Goal: Information Seeking & Learning: Learn about a topic

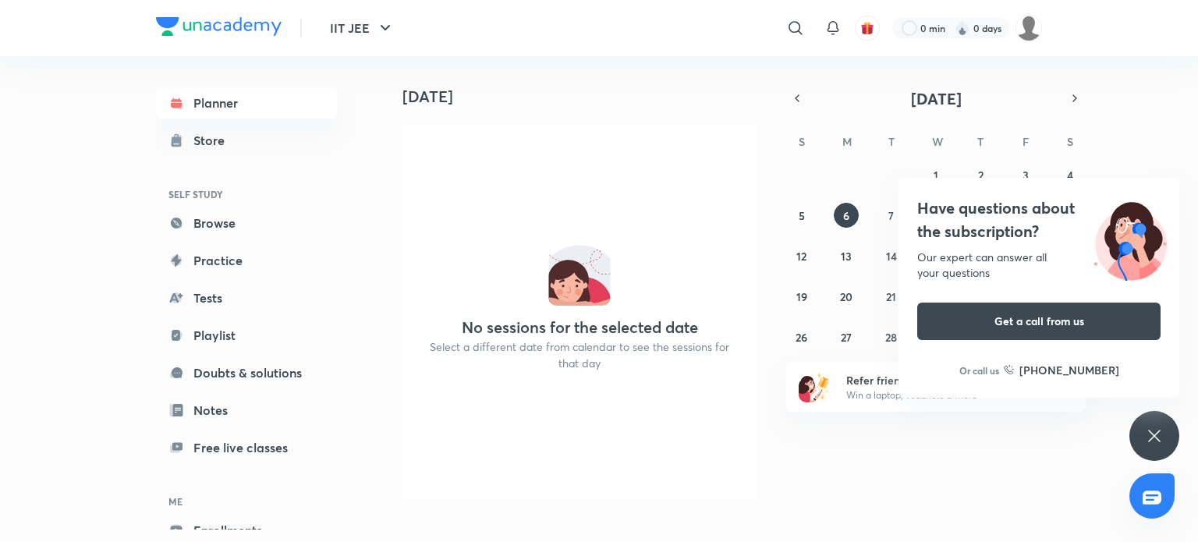
click at [1120, 175] on div "[DATE] No sessions for the selected date Select a different date from calendar …" at bounding box center [788, 283] width 814 height 455
click at [1054, 268] on div "Our expert can answer all your questions" at bounding box center [1038, 265] width 243 height 31
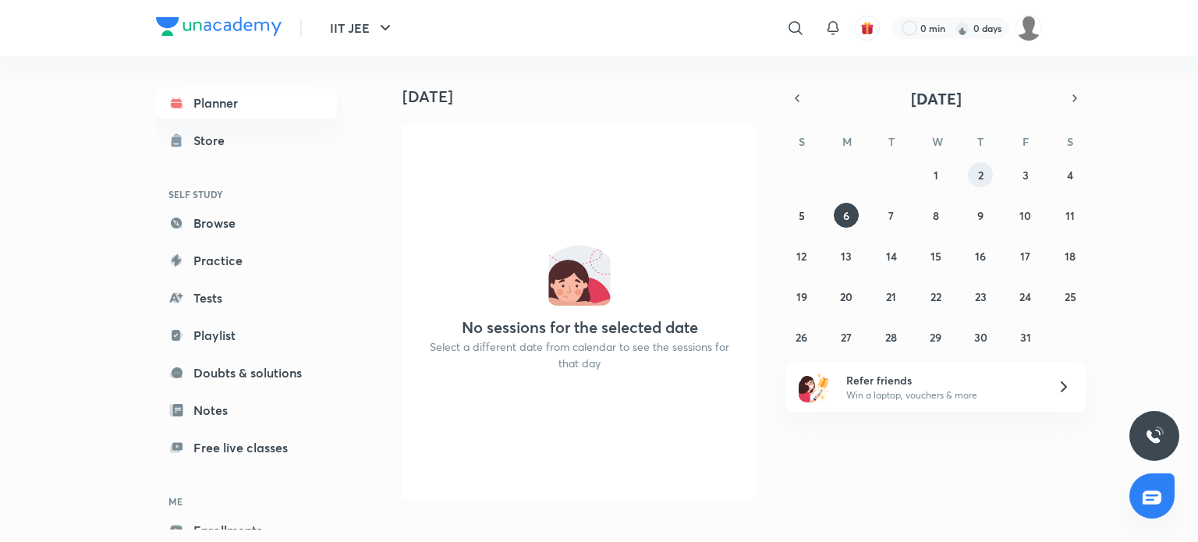
click at [980, 175] on abbr "2" at bounding box center [980, 175] width 5 height 15
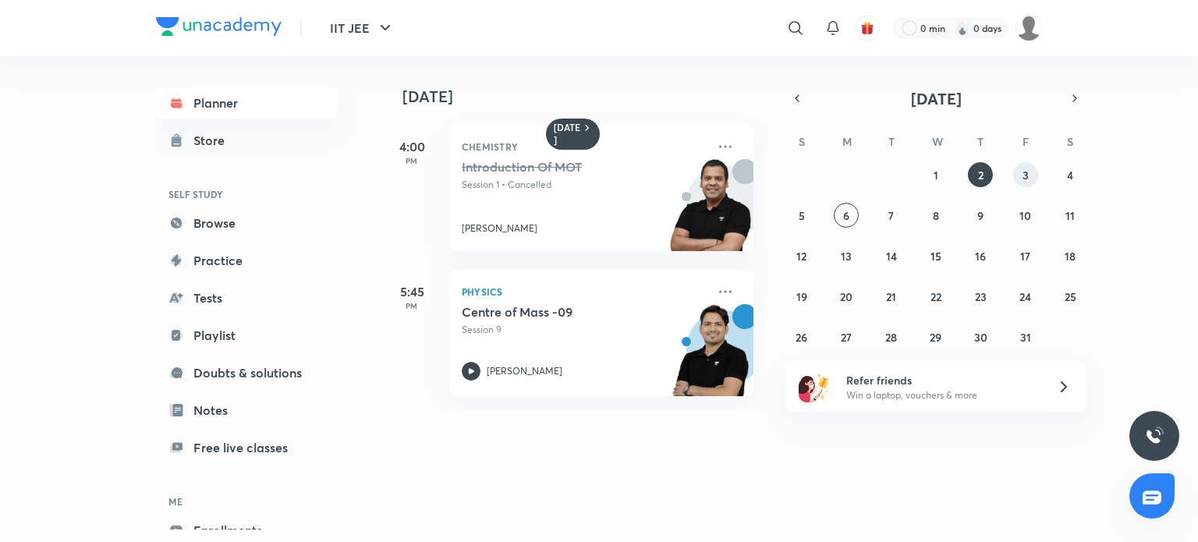
click at [1015, 183] on div "28 29 30 1 2 3 4 5 6 7 8 9 10 11 12 13 14 15 16 17 18 19 20 21 22 23 24 25 26 2…" at bounding box center [935, 255] width 299 height 187
click at [1017, 183] on button "3" at bounding box center [1025, 174] width 25 height 25
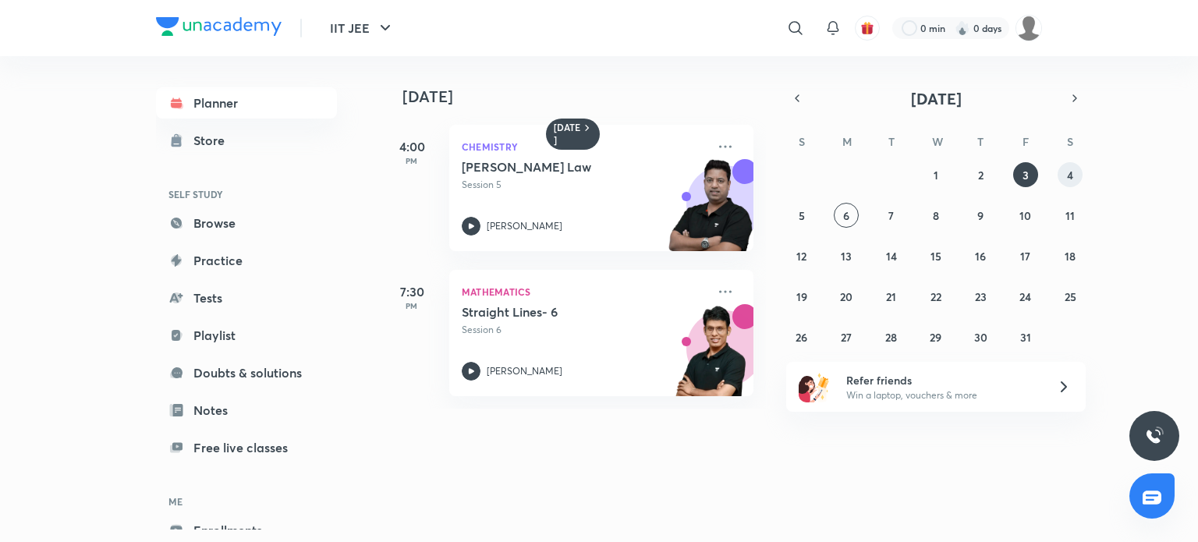
click at [1067, 169] on abbr "4" at bounding box center [1070, 175] width 6 height 15
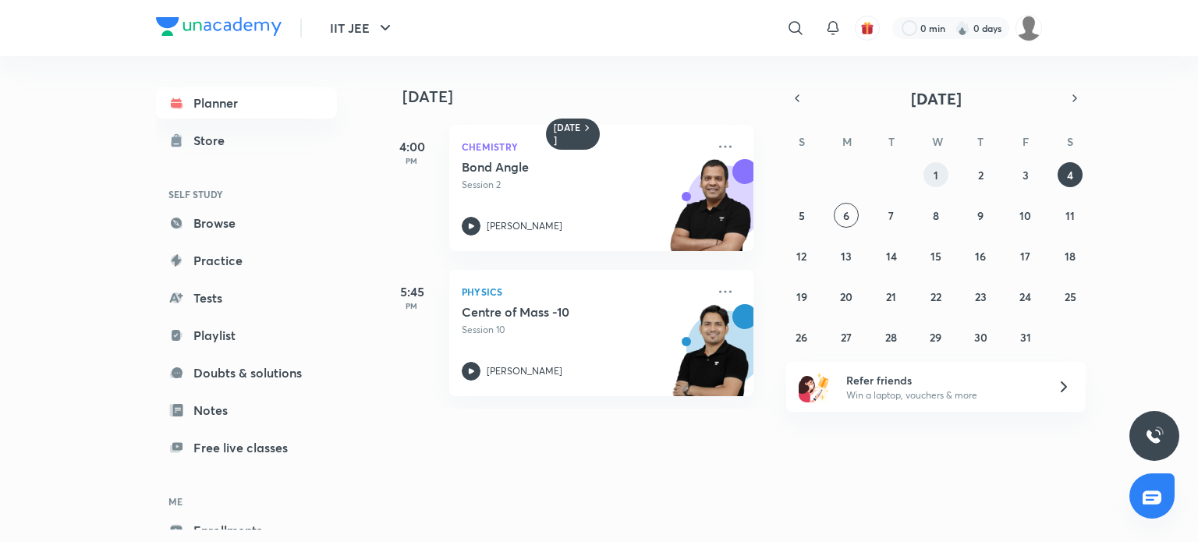
click at [938, 171] on button "1" at bounding box center [935, 174] width 25 height 25
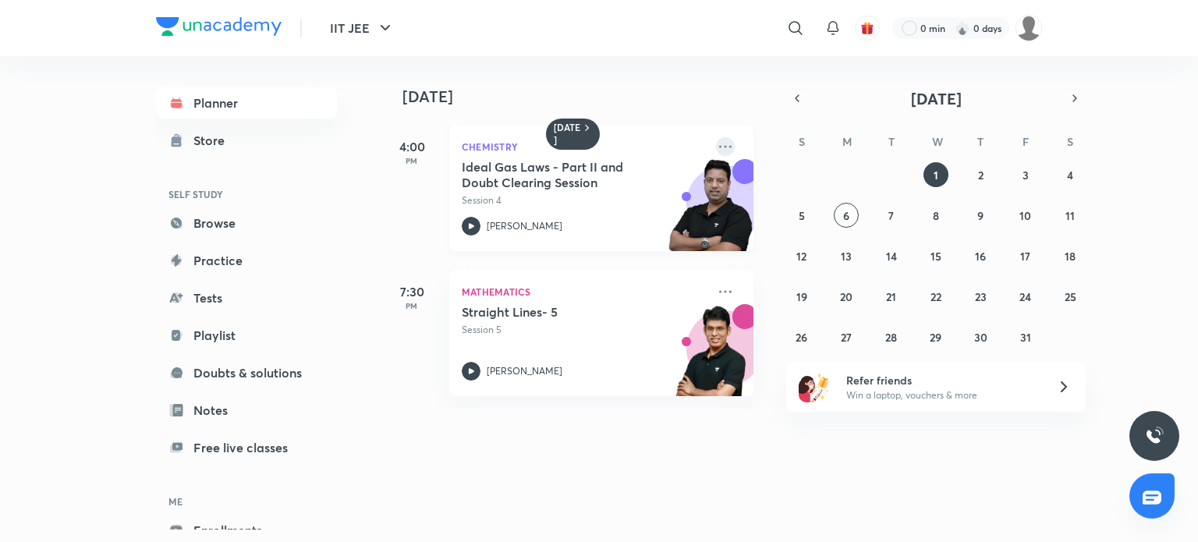
click at [716, 147] on icon at bounding box center [725, 146] width 19 height 19
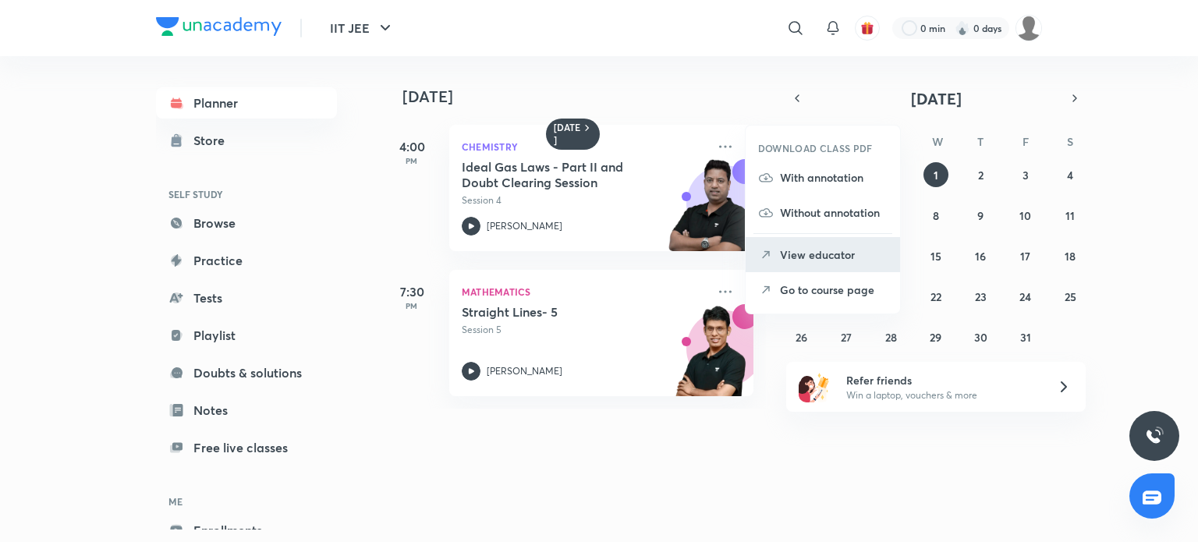
click at [793, 261] on p "View educator" at bounding box center [834, 254] width 108 height 16
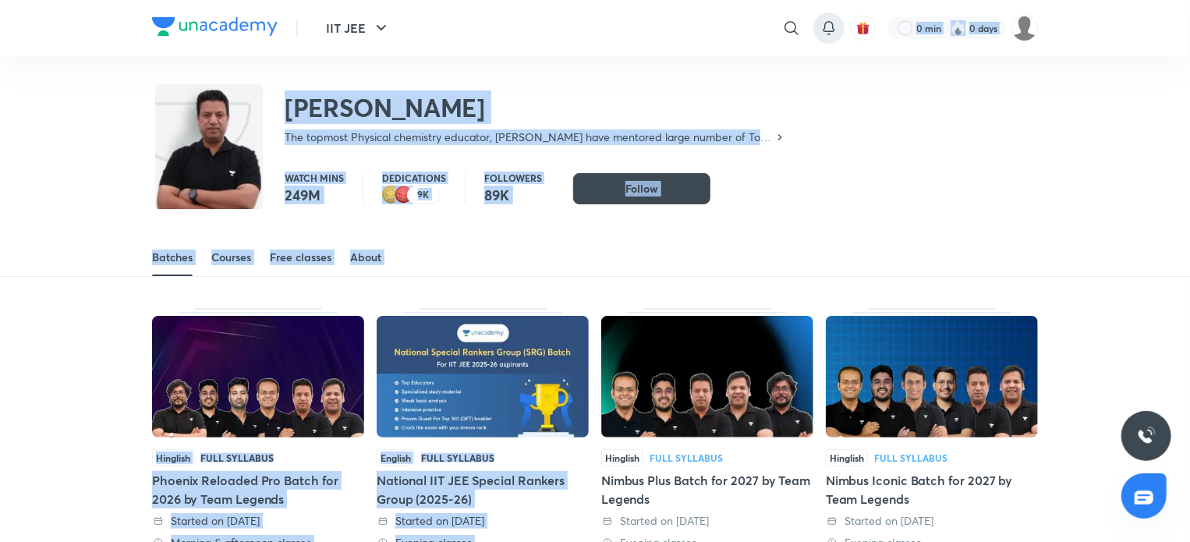
drag, startPoint x: 748, startPoint y: 292, endPoint x: 815, endPoint y: 36, distance: 264.5
drag, startPoint x: 902, startPoint y: 173, endPoint x: 866, endPoint y: 180, distance: 35.8
click at [901, 174] on div "Watch mins 249M Dedications 9K Followers 89K Follow" at bounding box center [661, 188] width 753 height 31
click at [757, 264] on div "Batches Courses Free classes About" at bounding box center [595, 257] width 886 height 37
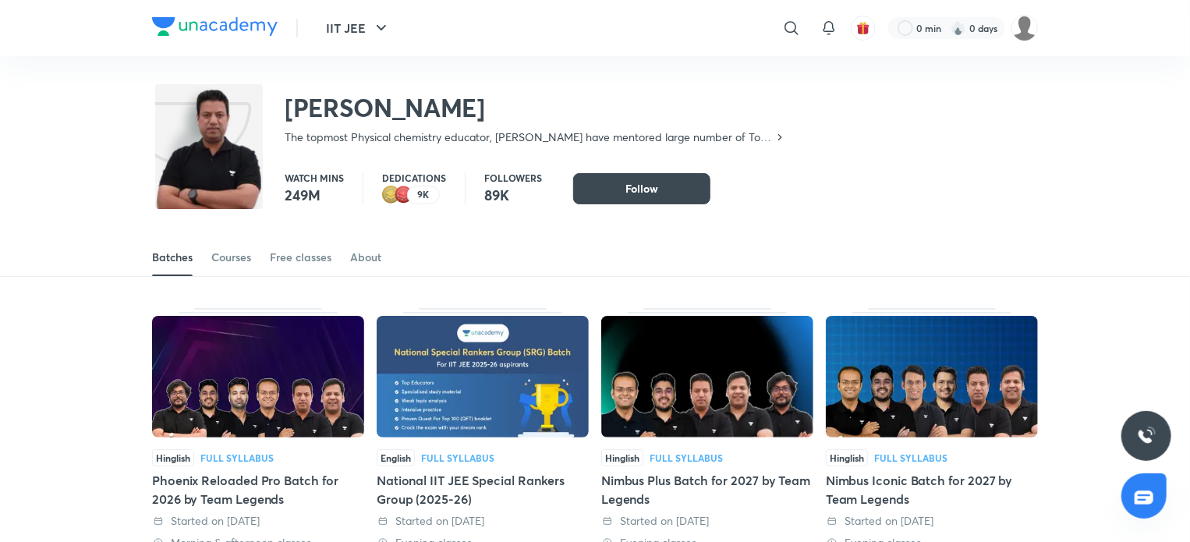
click at [168, 260] on div "Batches" at bounding box center [172, 258] width 41 height 16
click at [246, 252] on div "Courses" at bounding box center [231, 258] width 40 height 16
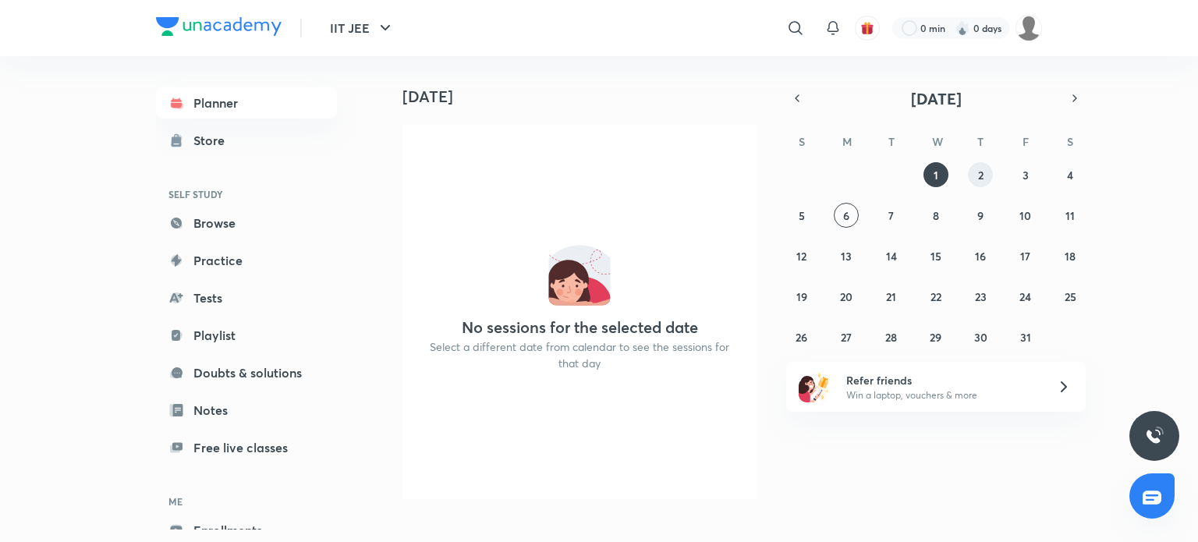
click at [986, 177] on button "2" at bounding box center [980, 174] width 25 height 25
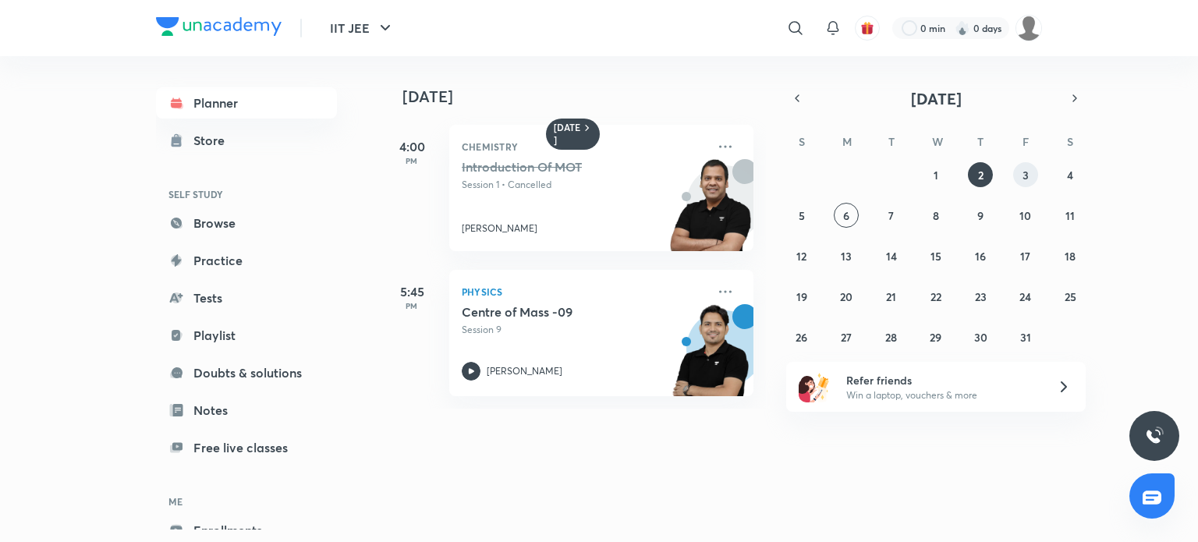
click at [1033, 182] on button "3" at bounding box center [1025, 174] width 25 height 25
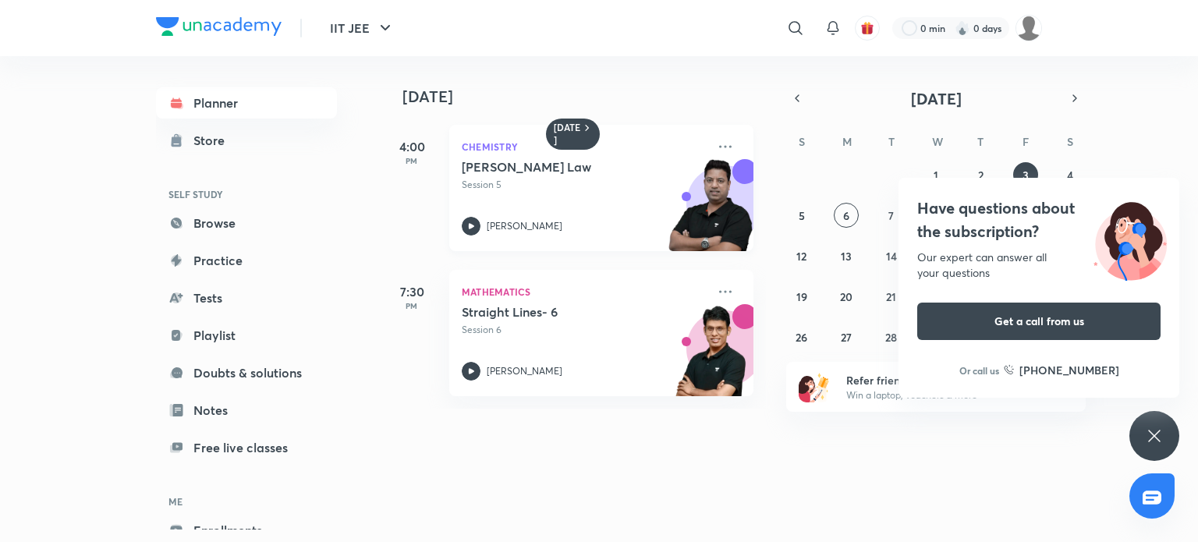
drag, startPoint x: 664, startPoint y: 235, endPoint x: 668, endPoint y: 163, distance: 71.8
click at [668, 235] on img at bounding box center [711, 213] width 86 height 108
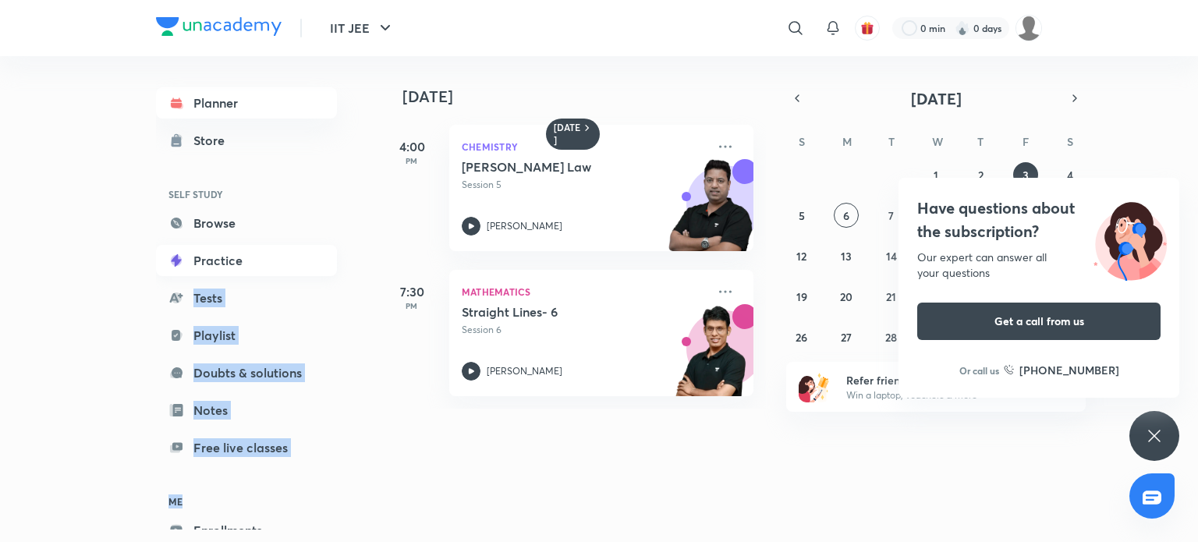
drag, startPoint x: 246, startPoint y: 299, endPoint x: 265, endPoint y: 268, distance: 36.4
click at [254, 272] on div "Planner Store SELF STUDY Browse Practice Tests Playlist Doubts & solutions Note…" at bounding box center [246, 335] width 181 height 496
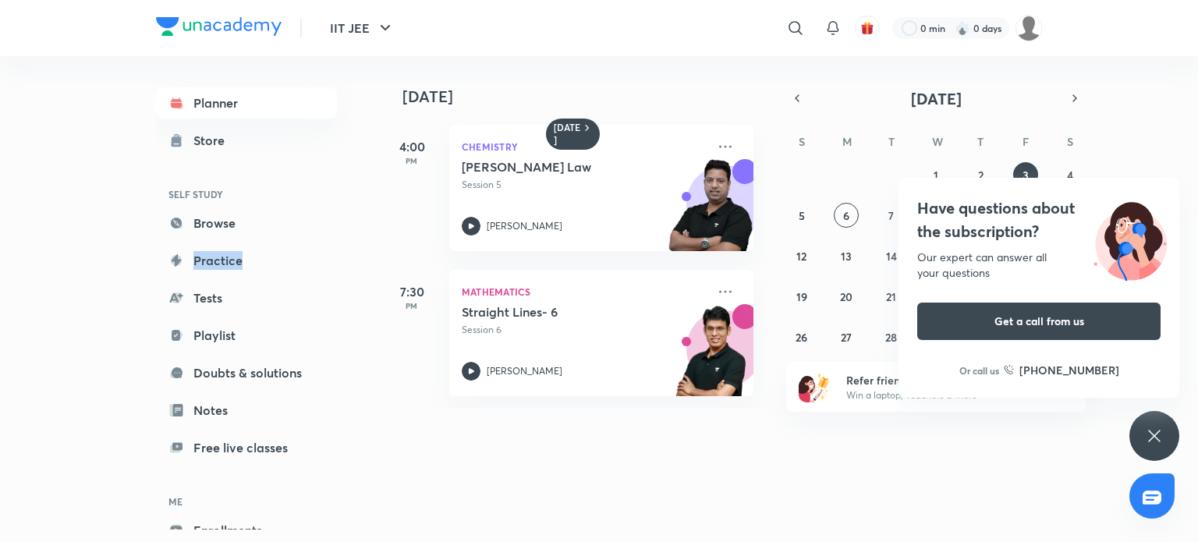
drag, startPoint x: 361, startPoint y: 257, endPoint x: 368, endPoint y: 278, distance: 21.5
click at [368, 278] on div "Planner Store SELF STUDY Browse Practice Tests Playlist Doubts & solutions Note…" at bounding box center [599, 292] width 886 height 473
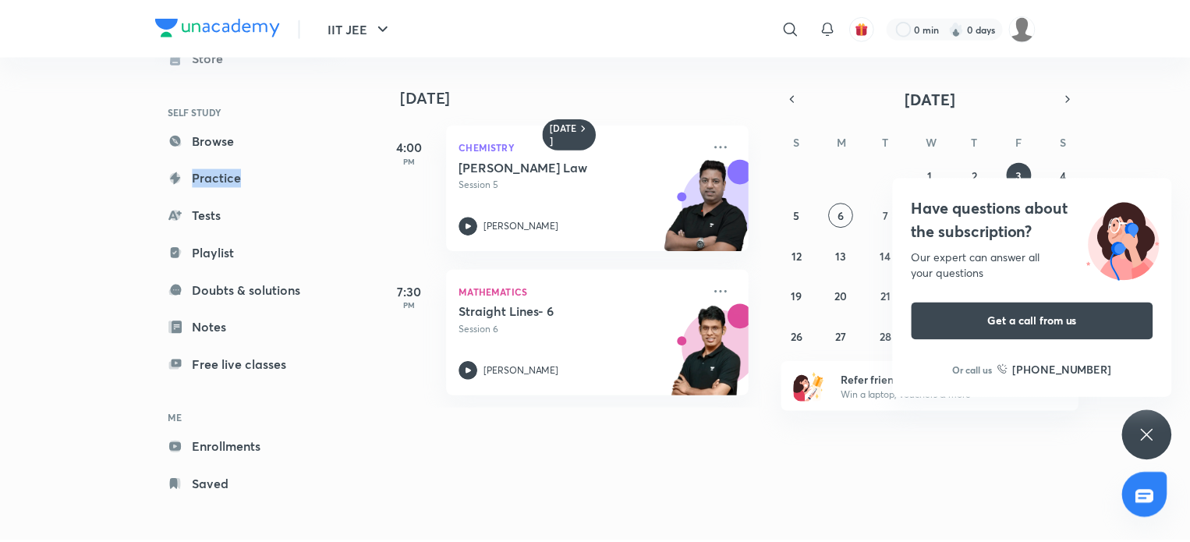
scroll to position [84, 0]
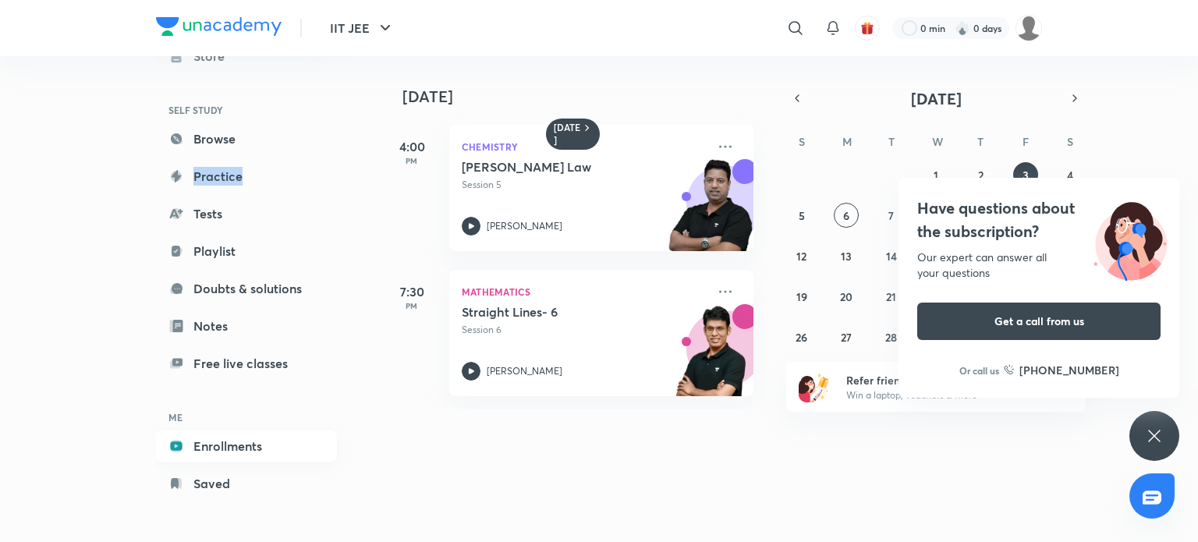
click at [258, 445] on link "Enrollments" at bounding box center [246, 446] width 181 height 31
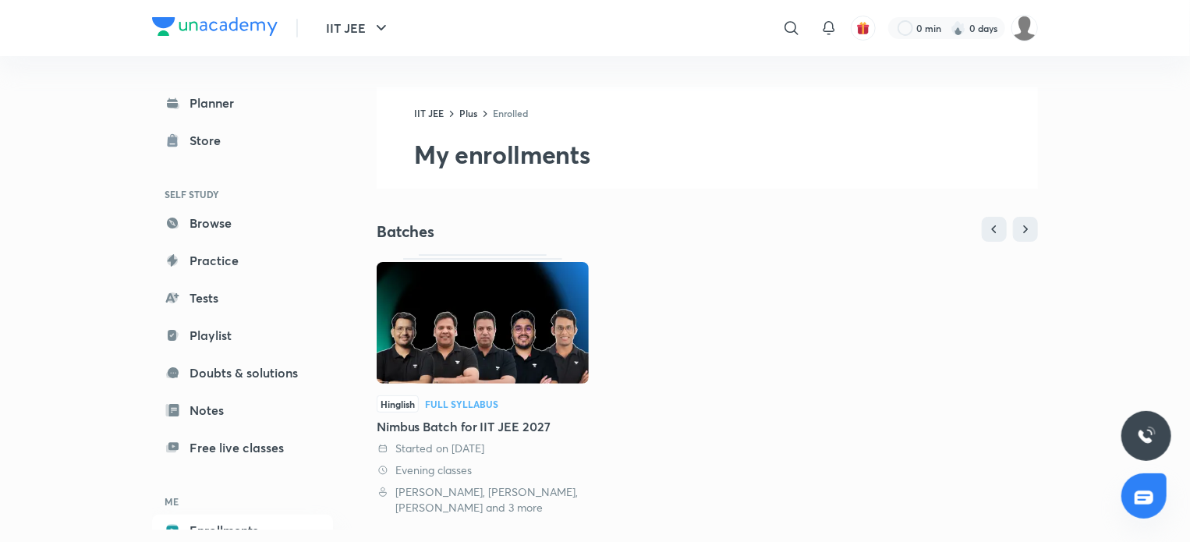
click at [462, 405] on div "Full Syllabus" at bounding box center [461, 403] width 73 height 9
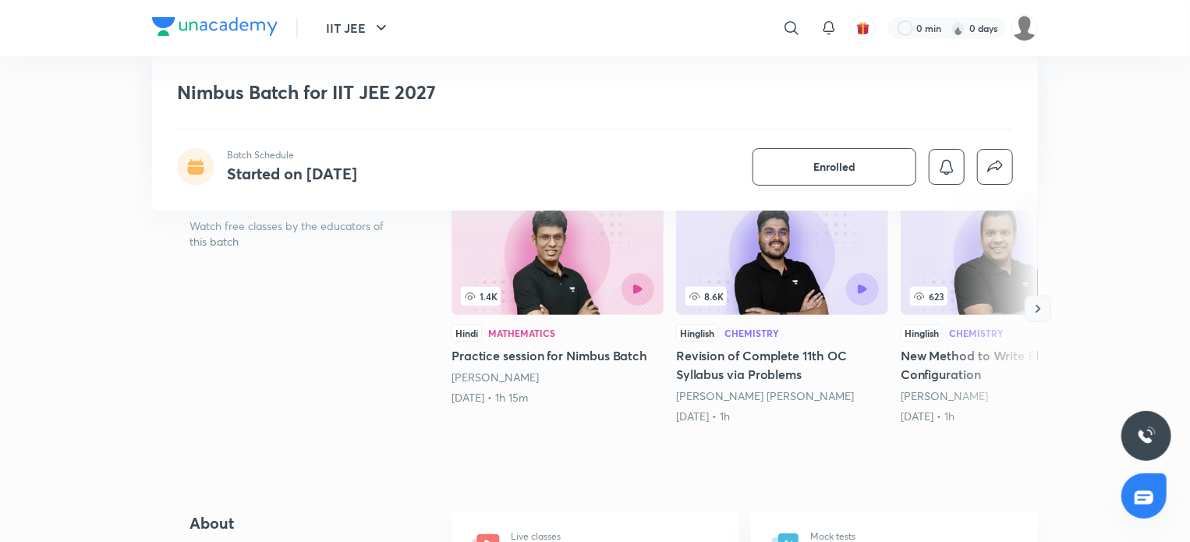
click at [1036, 309] on icon "button" at bounding box center [1038, 309] width 16 height 16
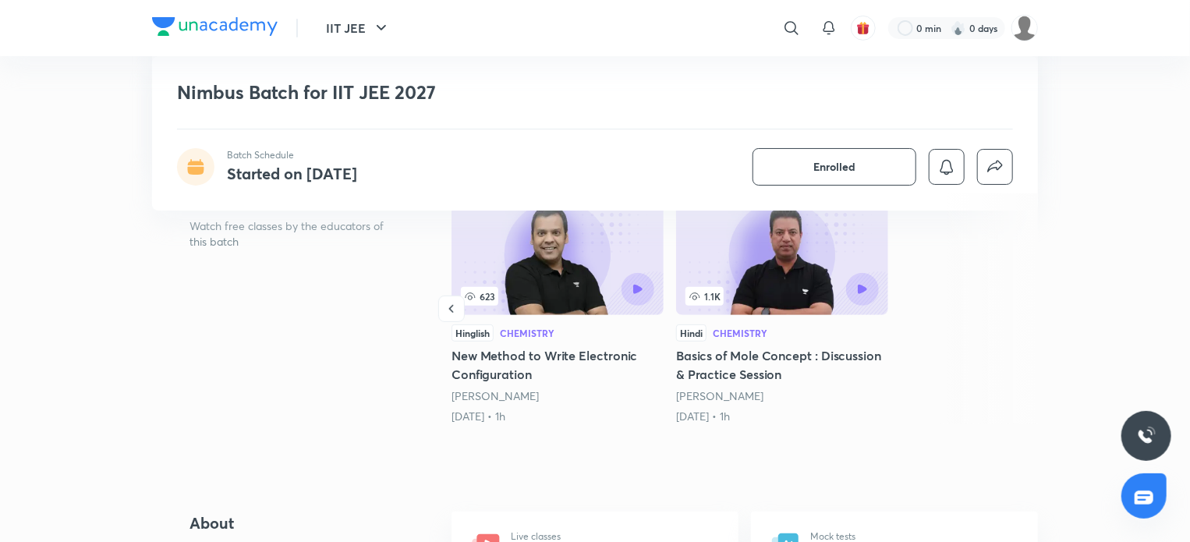
click at [752, 328] on div "Chemistry" at bounding box center [740, 332] width 55 height 9
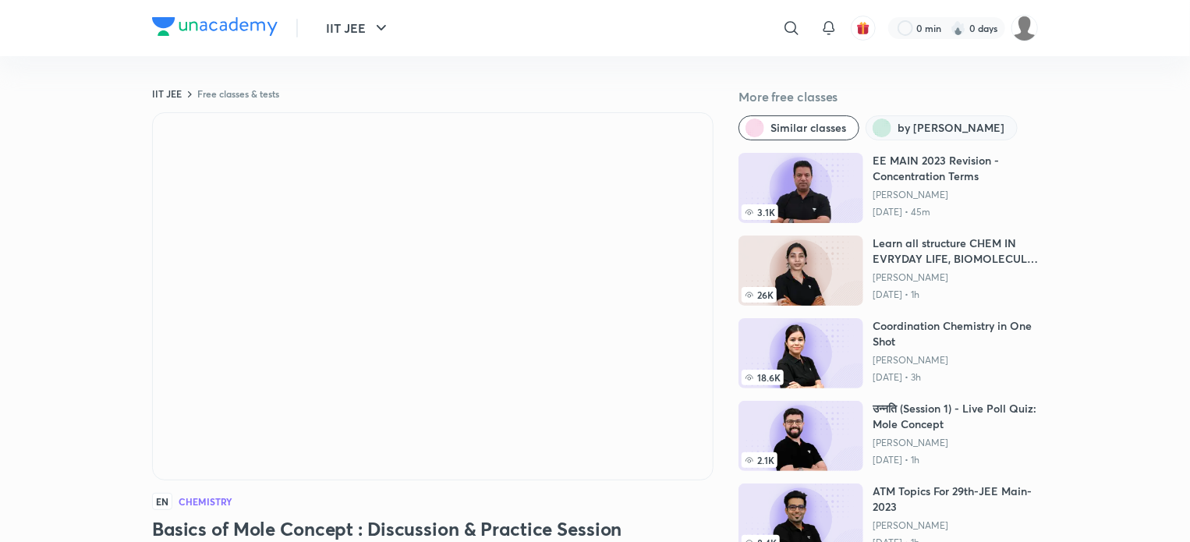
click at [936, 124] on span "by Brijesh Jindal" at bounding box center [951, 128] width 107 height 16
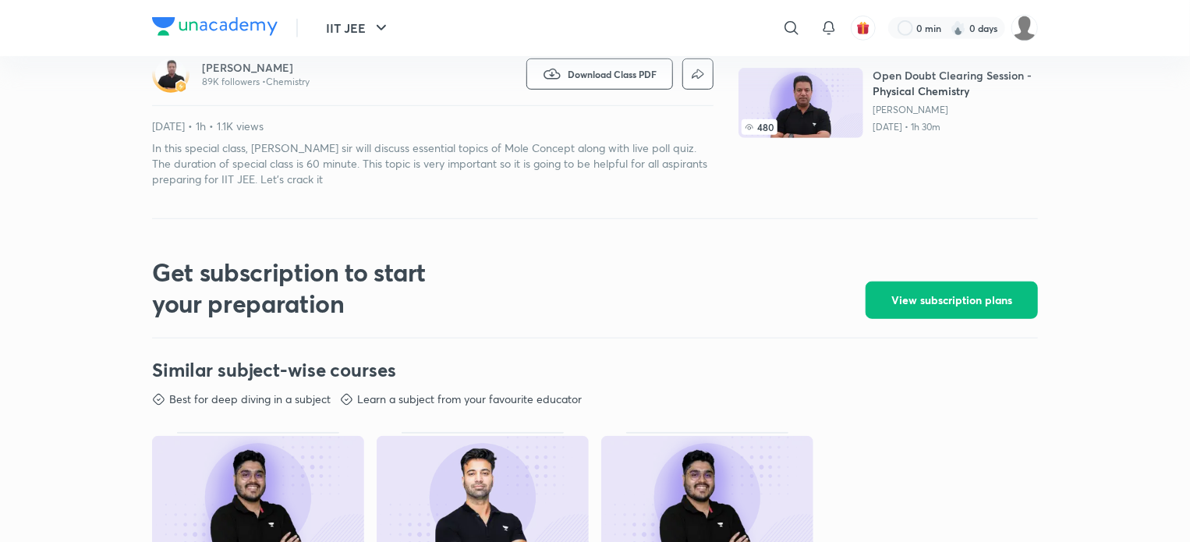
scroll to position [396, 0]
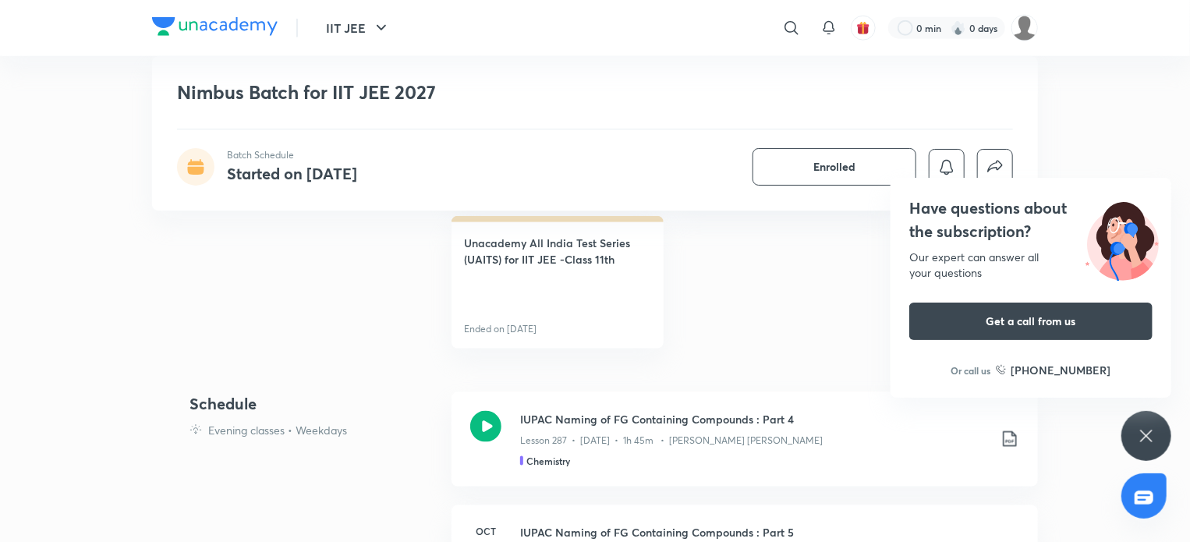
scroll to position [871, 0]
click at [608, 399] on div "IUPAC Naming of FG Containing Compounds : Part 4 Lesson 287 • Oct 6 • 1h 45m • …" at bounding box center [745, 441] width 586 height 94
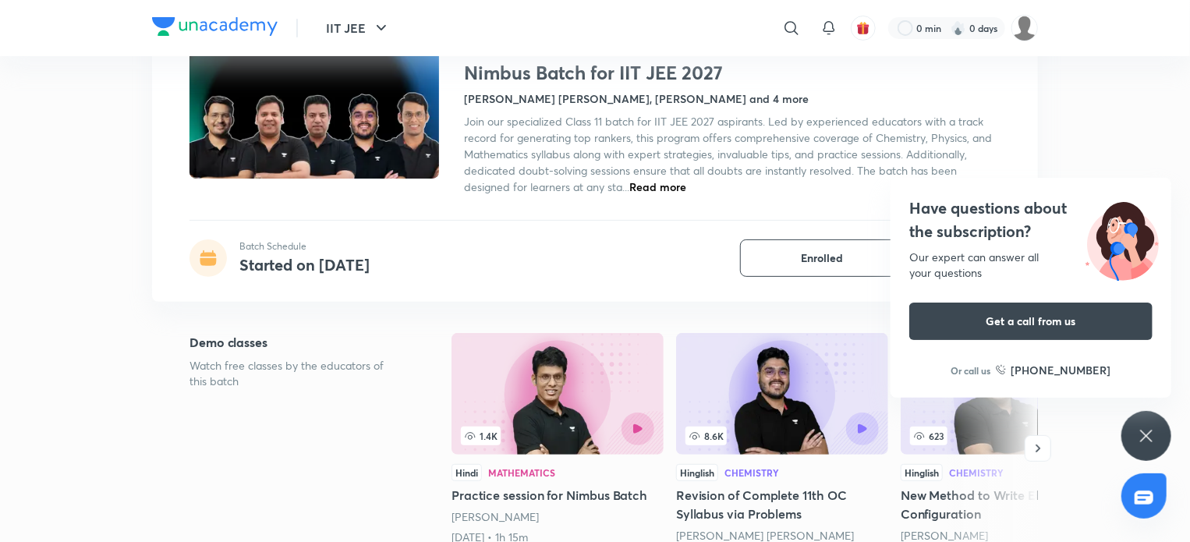
scroll to position [122, 0]
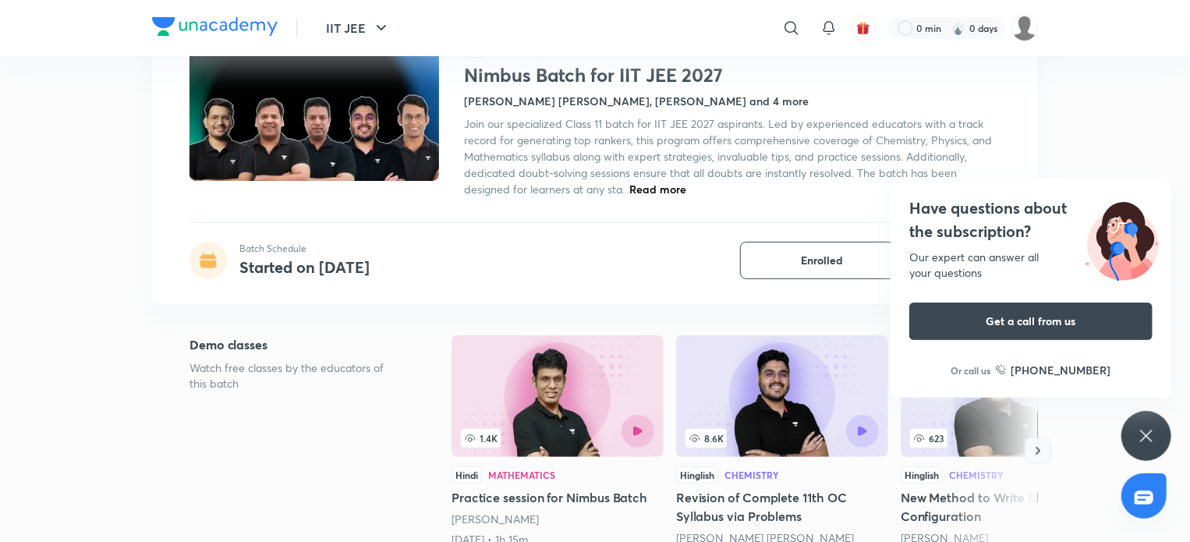
click at [1032, 453] on icon "button" at bounding box center [1038, 451] width 16 height 16
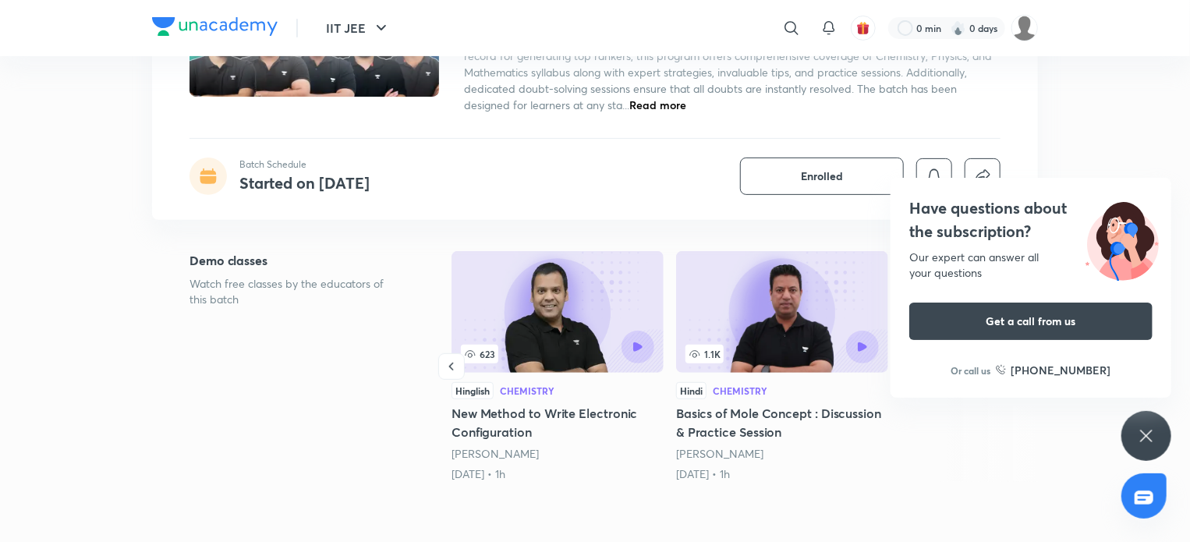
scroll to position [206, 0]
click at [706, 455] on link "[PERSON_NAME]" at bounding box center [719, 453] width 87 height 15
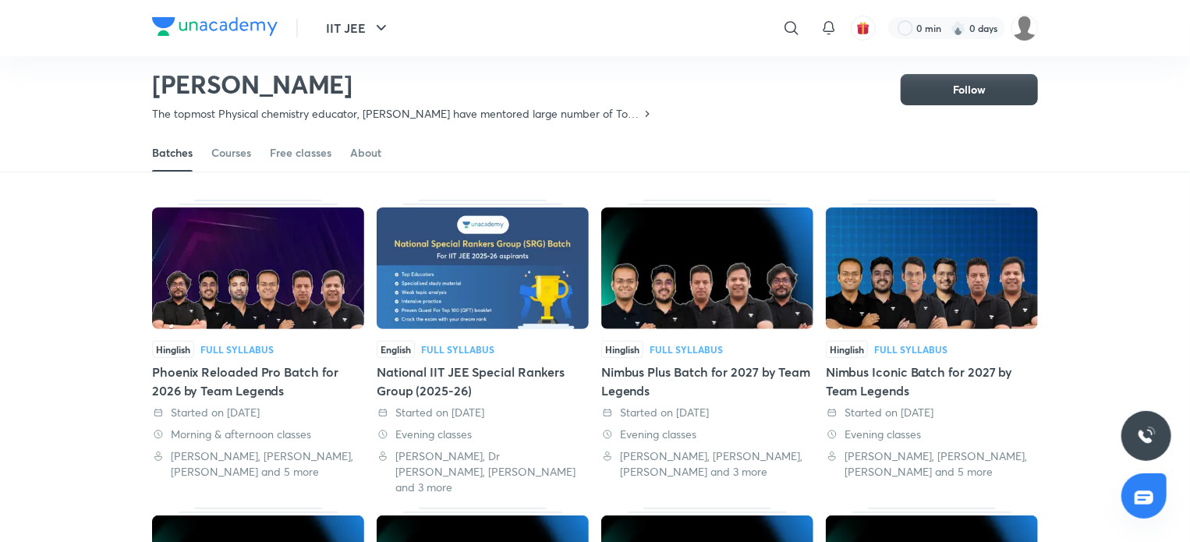
scroll to position [58, 0]
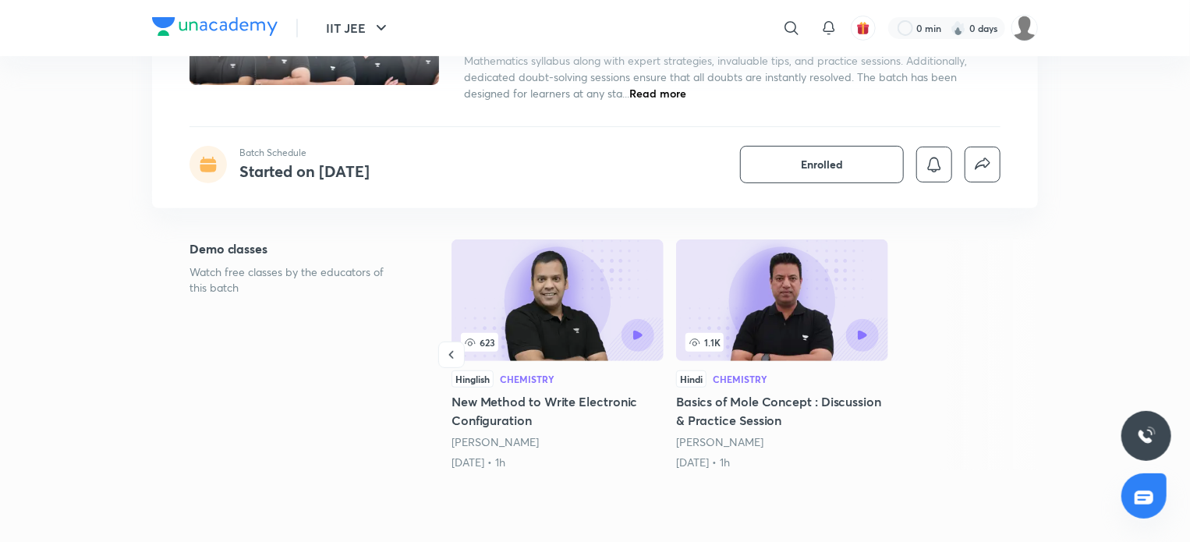
click at [700, 446] on link "[PERSON_NAME]" at bounding box center [719, 441] width 87 height 15
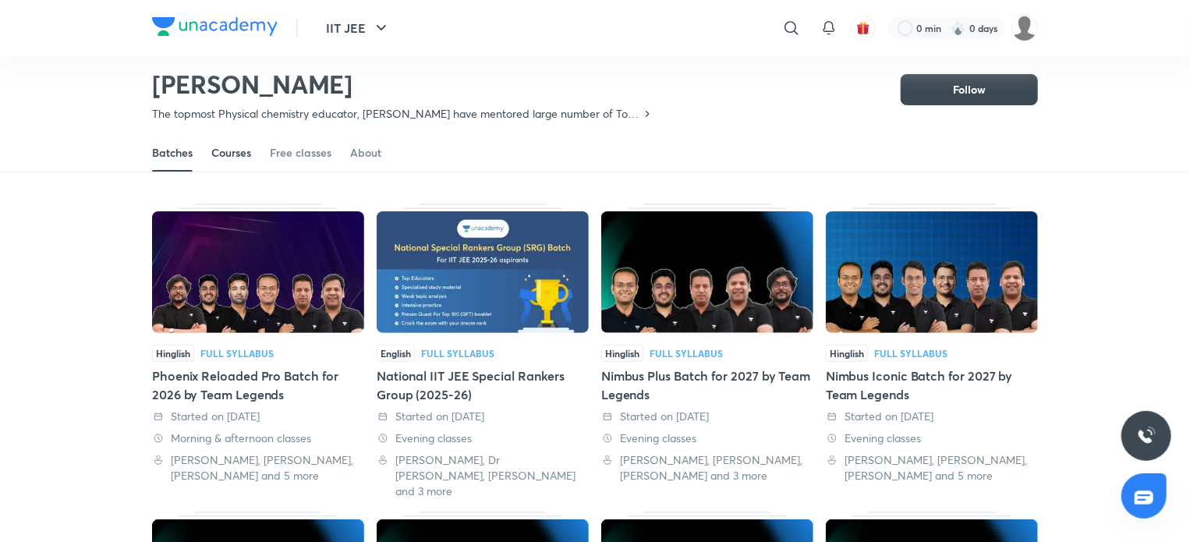
scroll to position [55, 0]
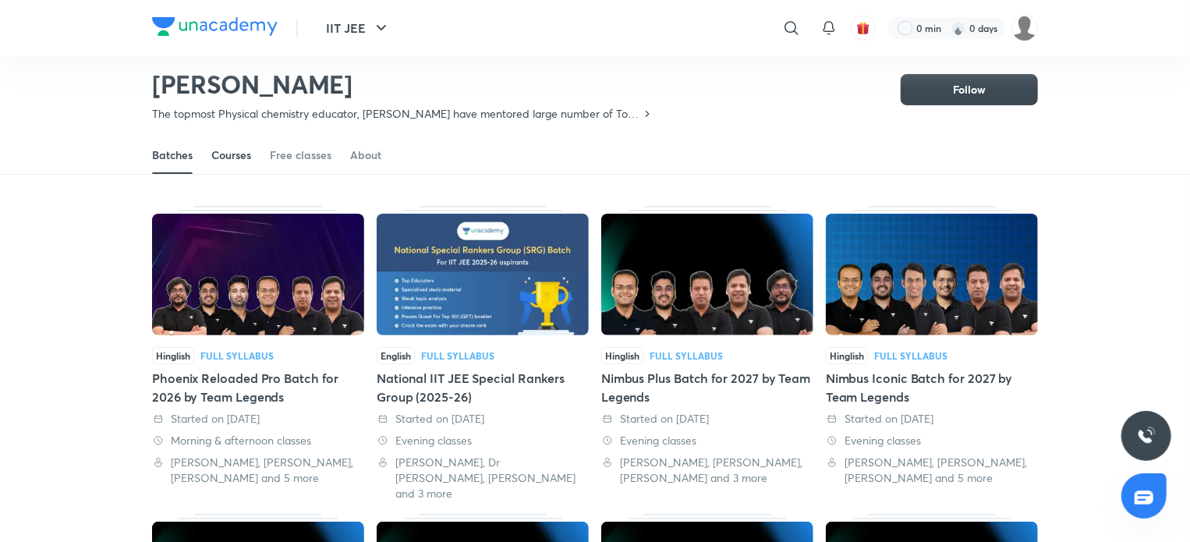
click at [225, 154] on div "Courses" at bounding box center [231, 155] width 40 height 16
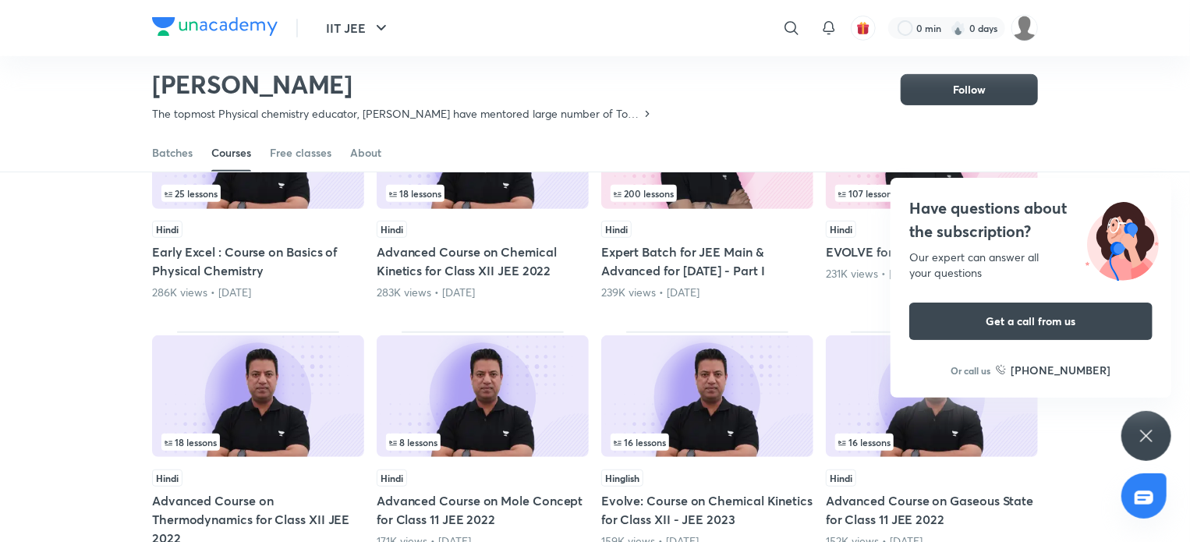
scroll to position [288, 0]
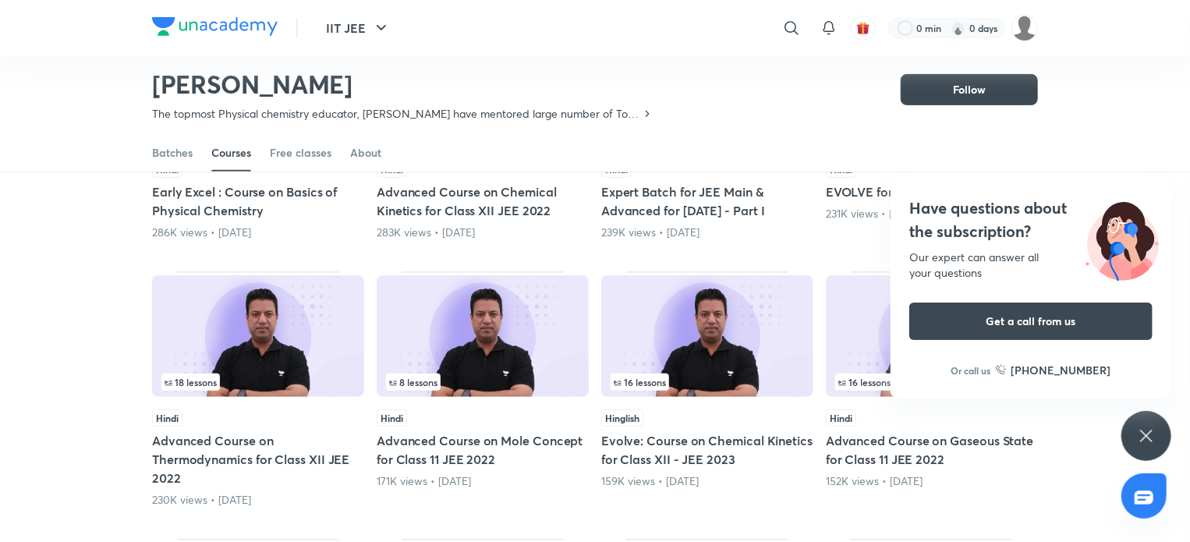
click at [878, 458] on h5 "Advanced Course on Gaseous State for Class 11 JEE 2022" at bounding box center [932, 449] width 212 height 37
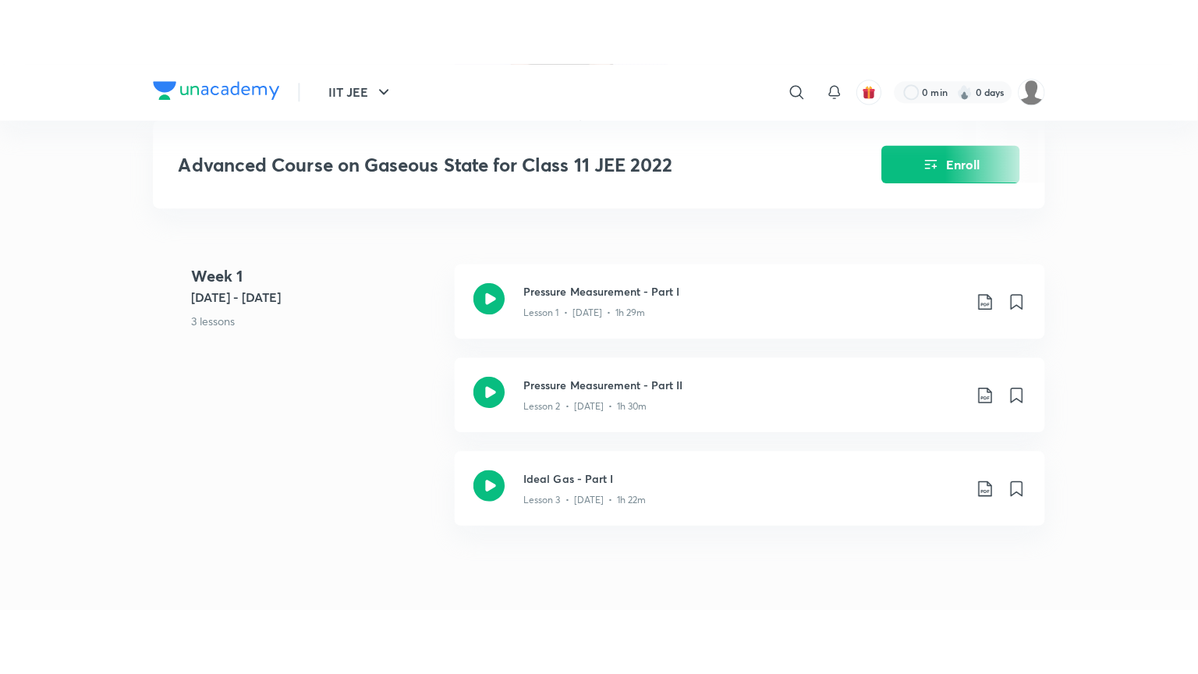
scroll to position [660, 0]
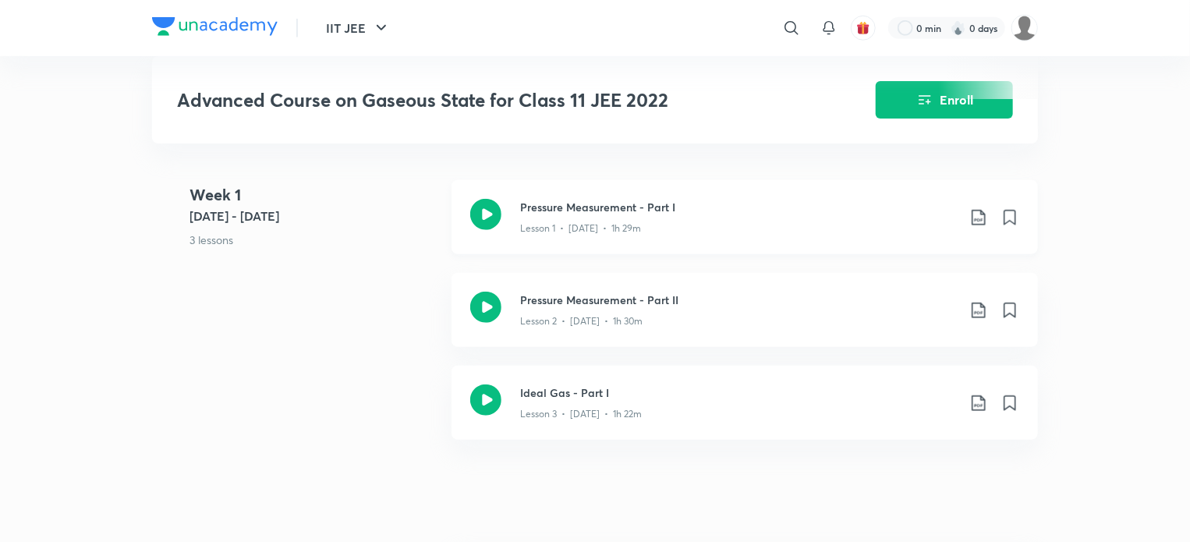
click at [484, 207] on icon at bounding box center [485, 214] width 31 height 31
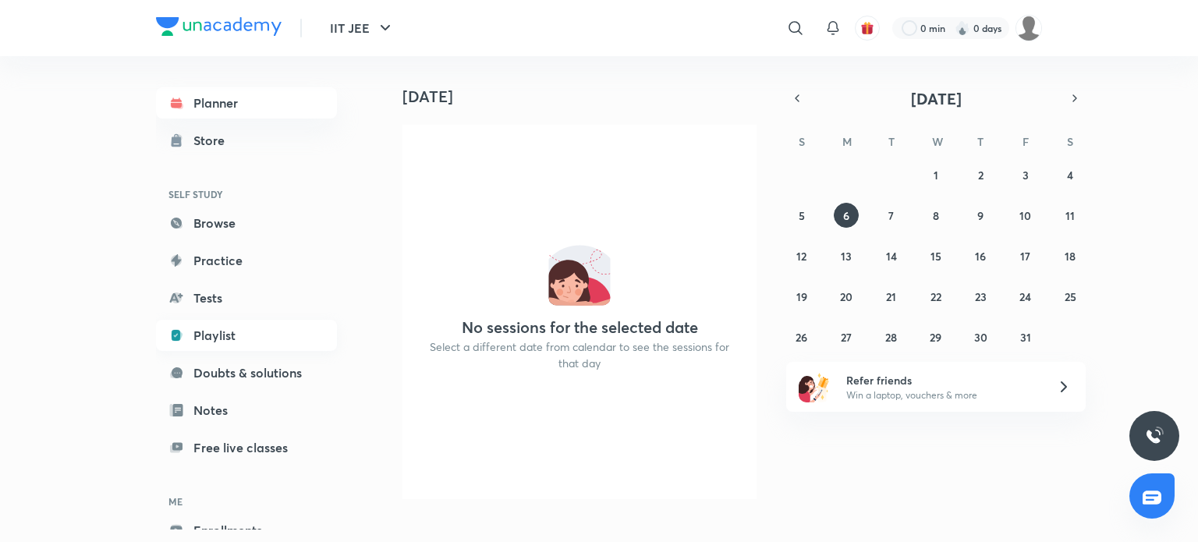
click at [232, 328] on link "Playlist" at bounding box center [246, 335] width 181 height 31
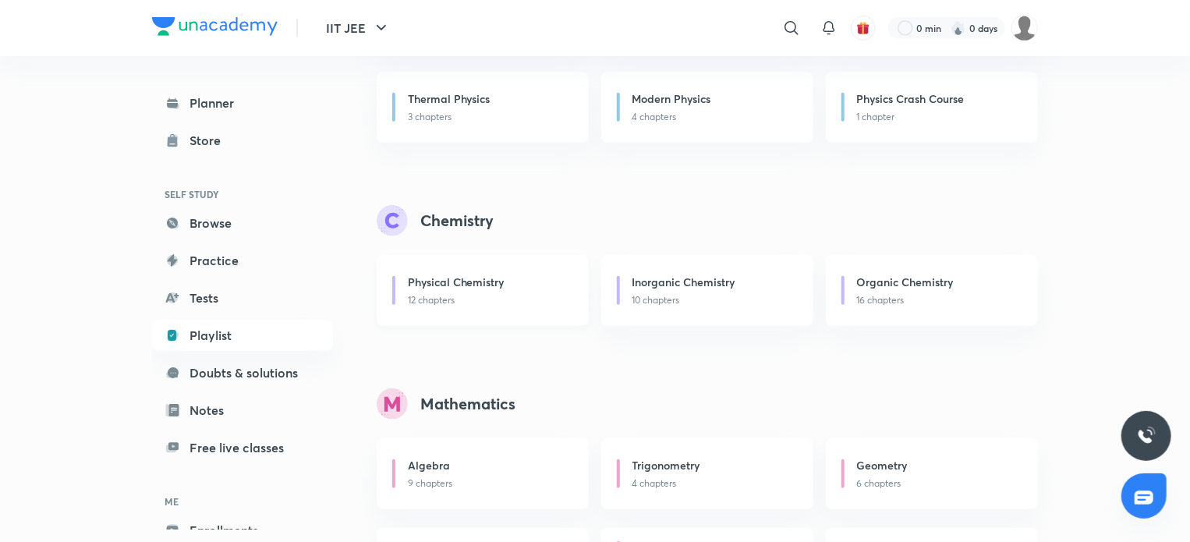
scroll to position [429, 0]
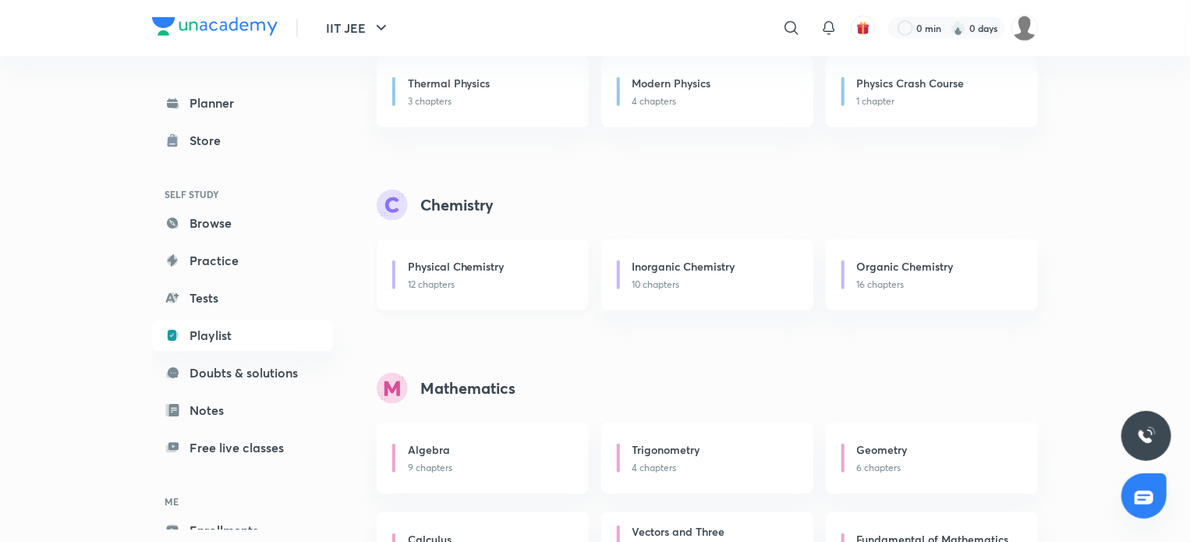
click at [471, 263] on h6 "Physical Chemistry" at bounding box center [456, 266] width 97 height 16
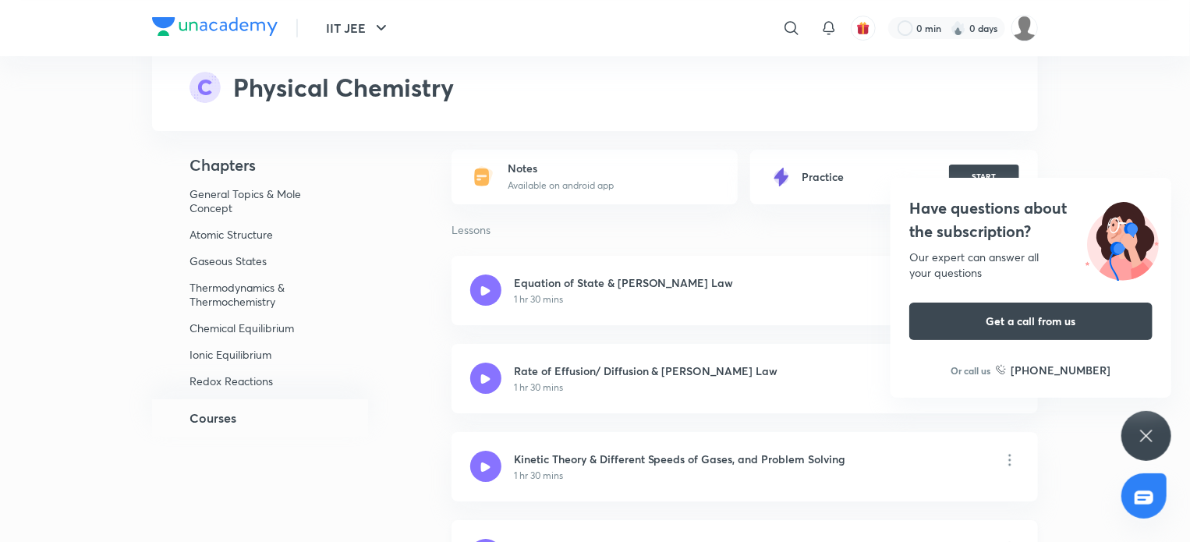
scroll to position [2677, 0]
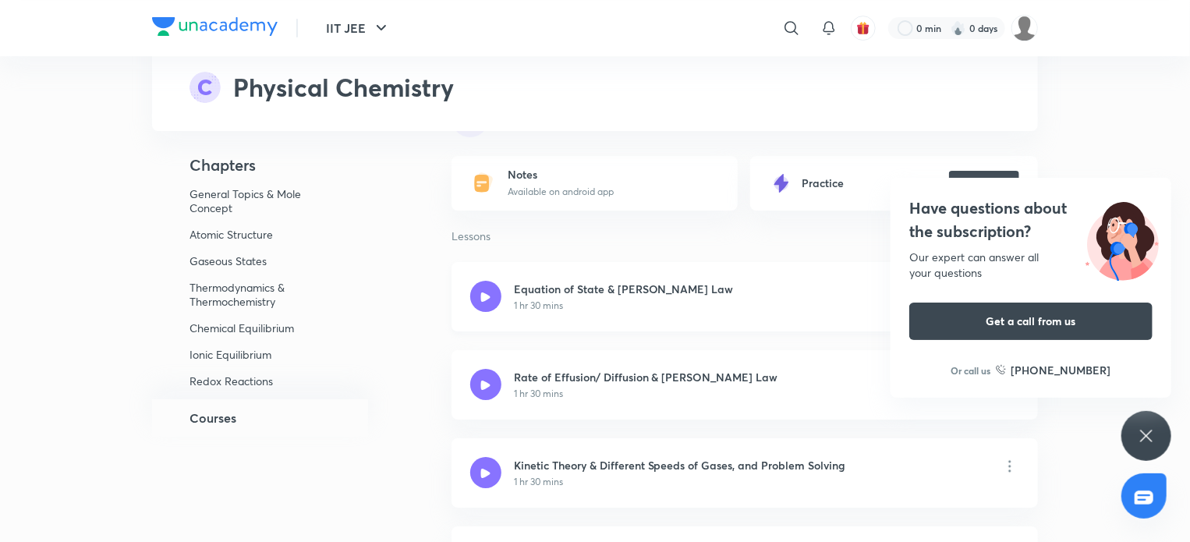
click at [540, 303] on p "1 hr 30 mins" at bounding box center [538, 306] width 49 height 14
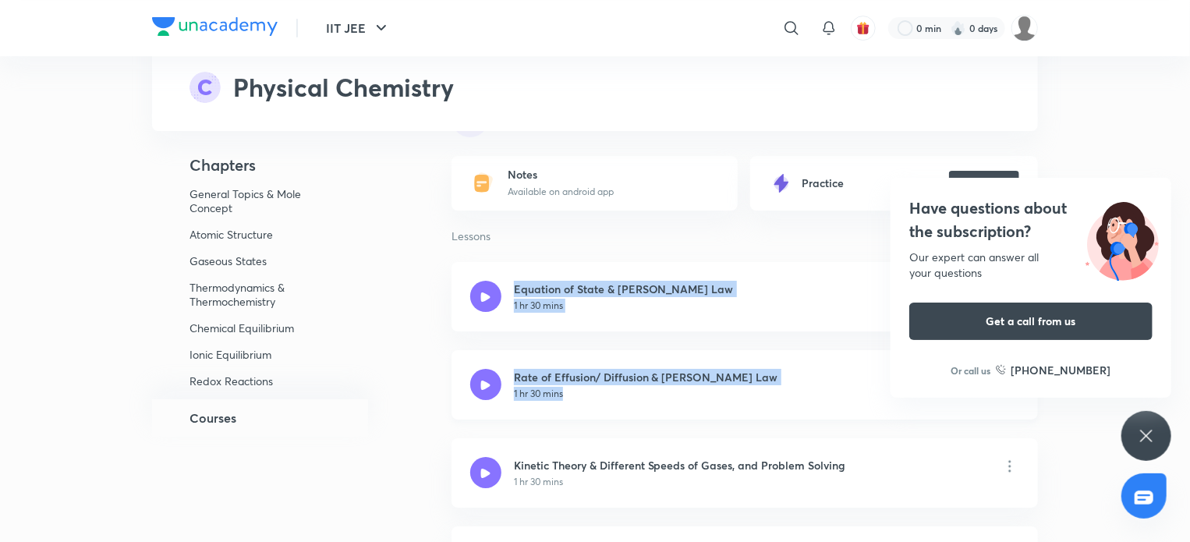
drag, startPoint x: 625, startPoint y: 317, endPoint x: 629, endPoint y: 402, distance: 84.3
click at [629, 402] on div "3 Gaseous States Notes Available on android app Practice START Lessons Equation…" at bounding box center [745, 436] width 586 height 672
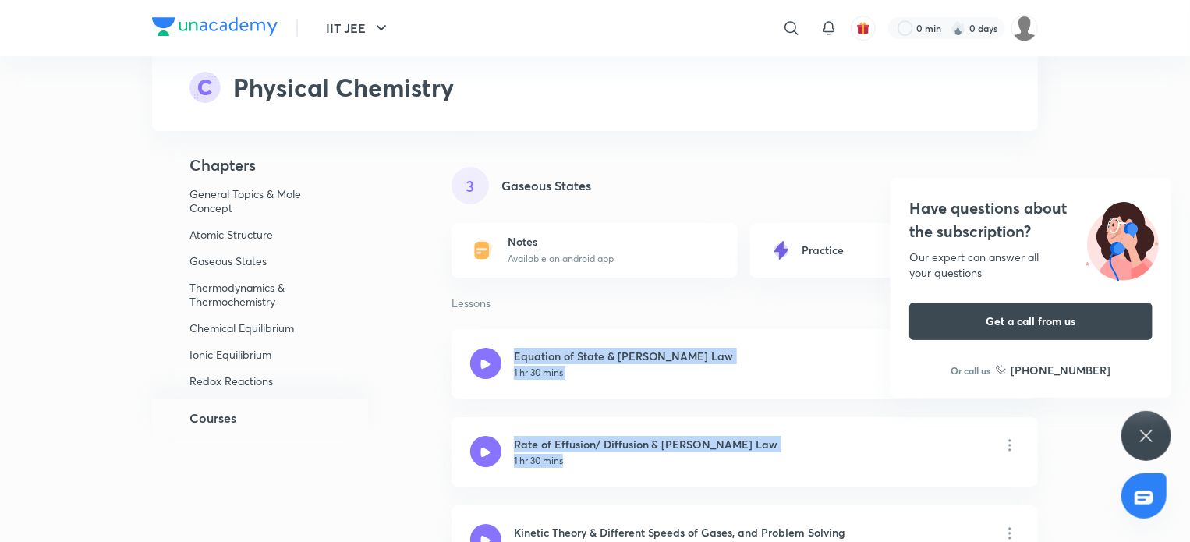
scroll to position [2736, 0]
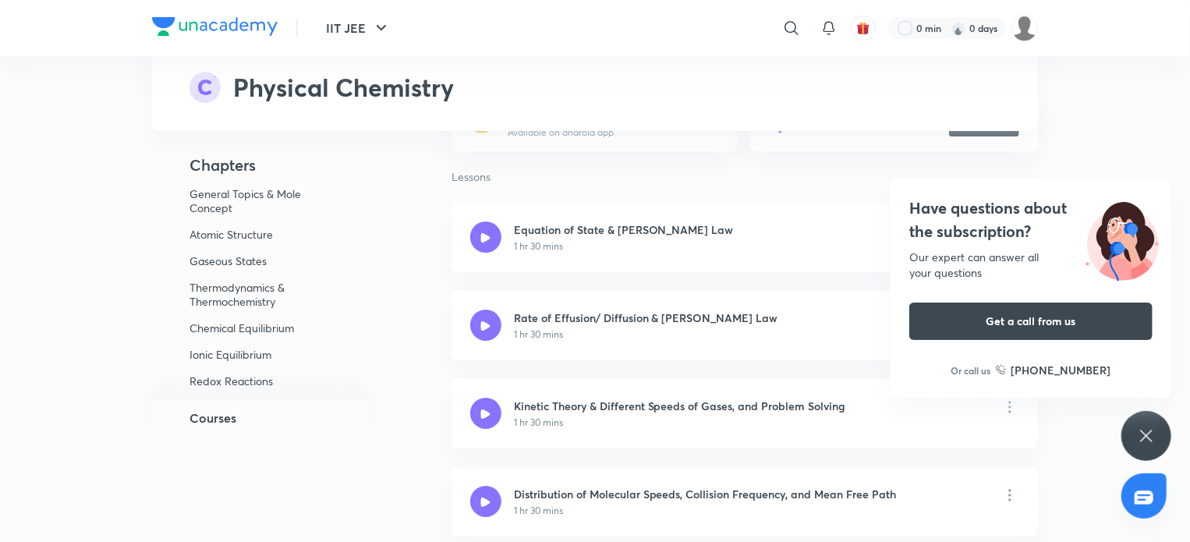
drag, startPoint x: 799, startPoint y: 255, endPoint x: 1197, endPoint y: 102, distance: 426.1
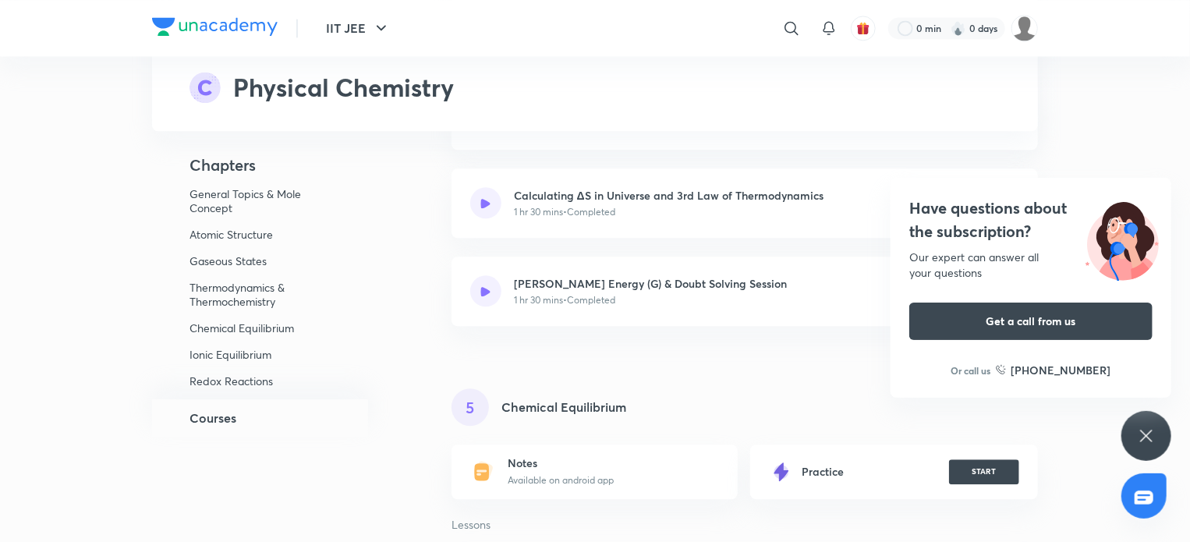
scroll to position [4476, 0]
